Goal: Information Seeking & Learning: Understand process/instructions

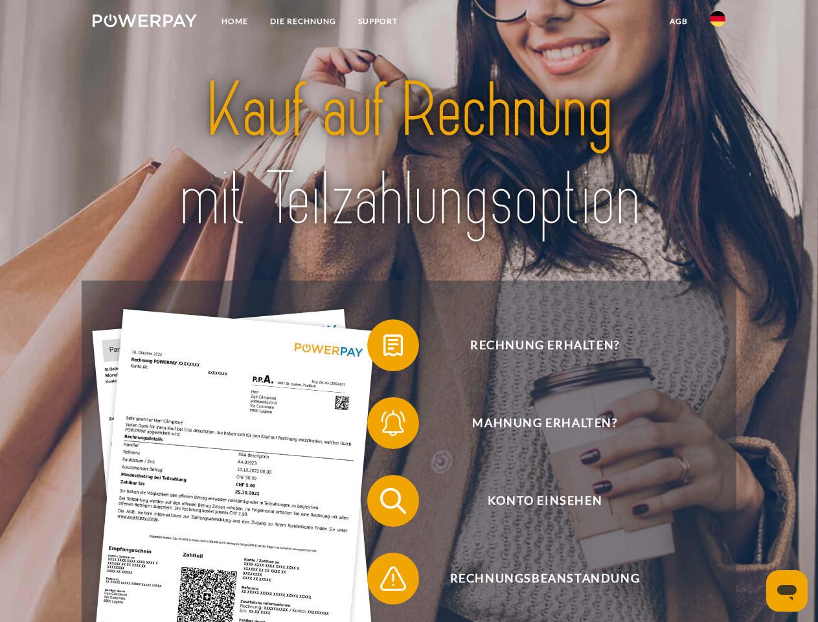
click at [144, 23] on img at bounding box center [145, 20] width 104 height 13
click at [717, 23] on img at bounding box center [718, 19] width 16 height 16
click at [678, 21] on link "agb" at bounding box center [678, 21] width 40 height 23
click at [383, 348] on span at bounding box center [373, 345] width 65 height 65
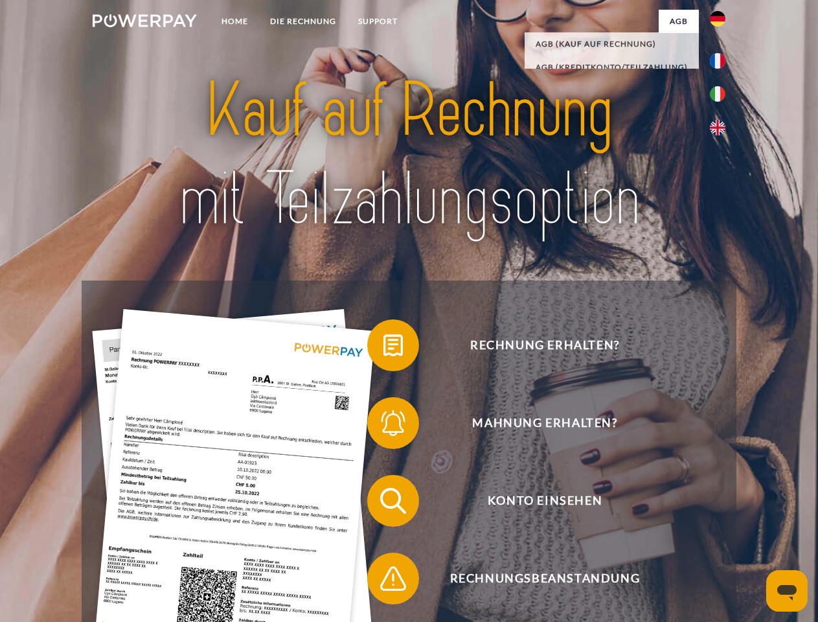
click at [383, 425] on span at bounding box center [373, 422] width 65 height 65
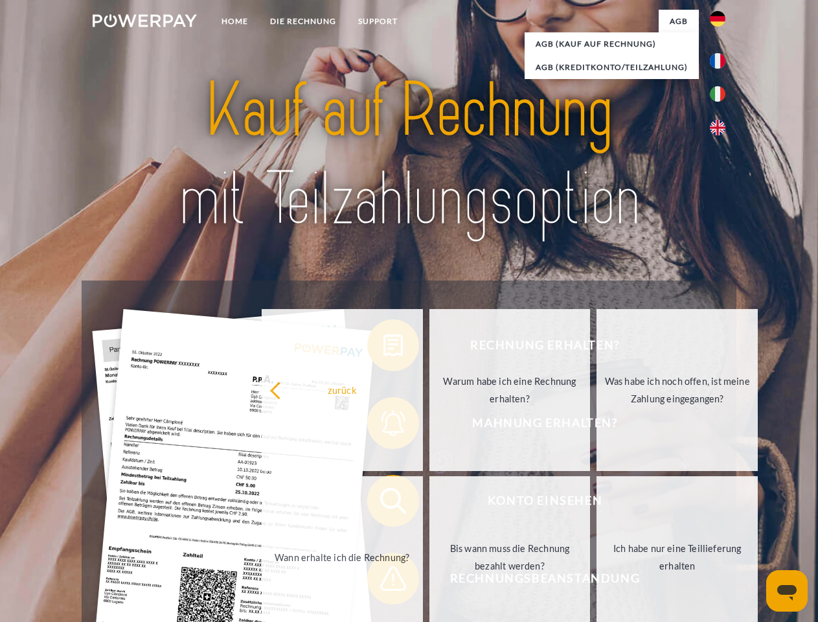
click at [429, 503] on link "Bis wann muss die Rechnung bezahlt werden?" at bounding box center [509, 557] width 161 height 162
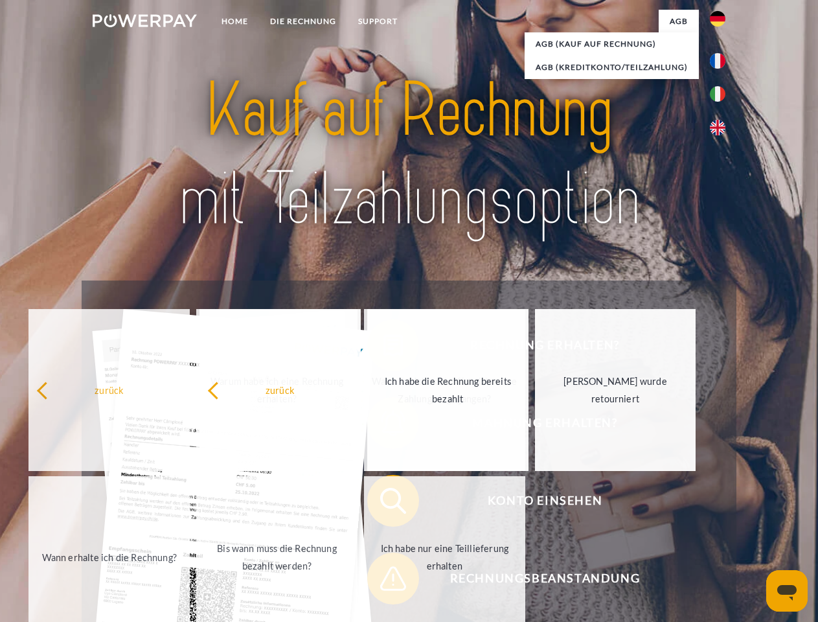
click at [383, 581] on span at bounding box center [373, 578] width 65 height 65
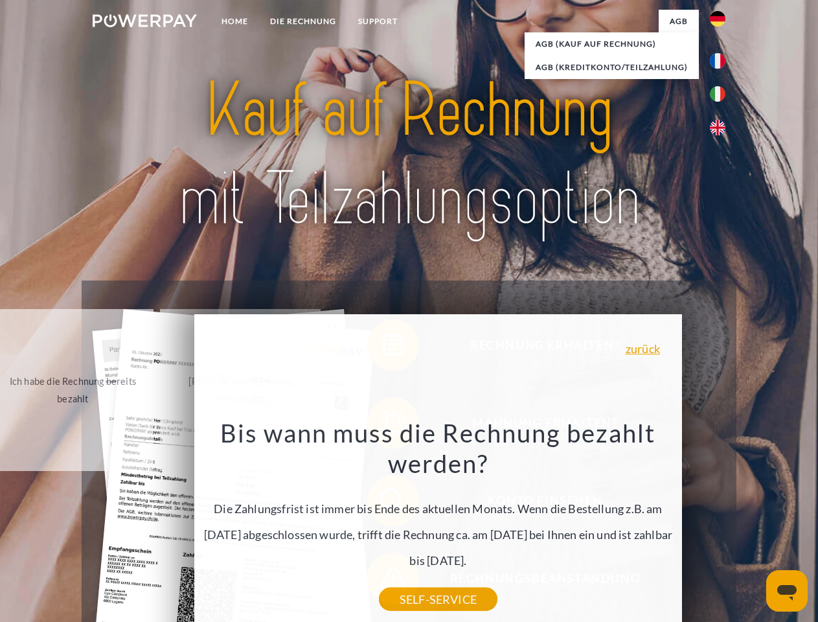
click at [787, 590] on icon "Messaging-Fenster öffnen" at bounding box center [786, 593] width 19 height 16
